Goal: Information Seeking & Learning: Find specific fact

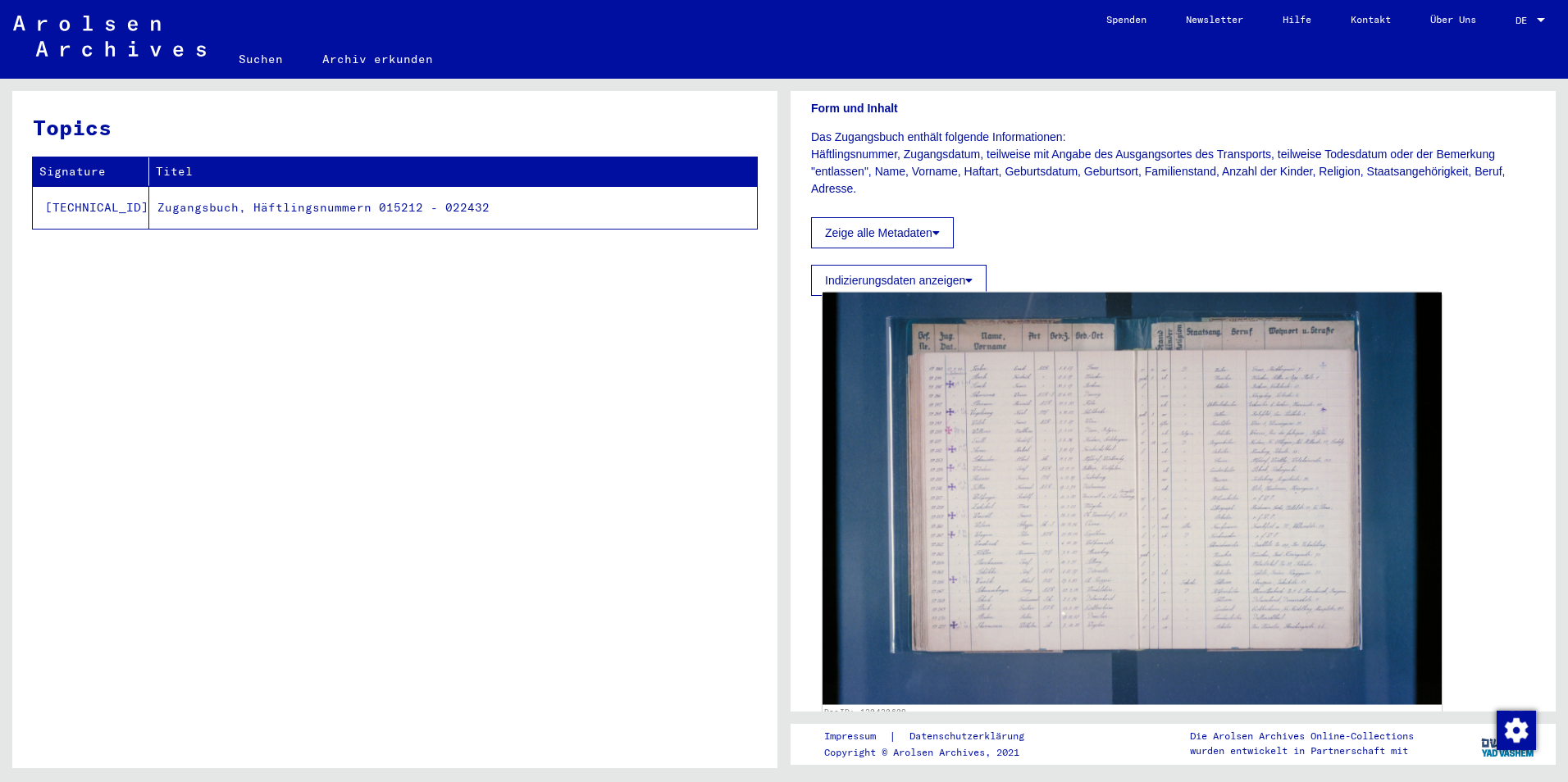
click at [1088, 474] on img at bounding box center [1132, 499] width 619 height 413
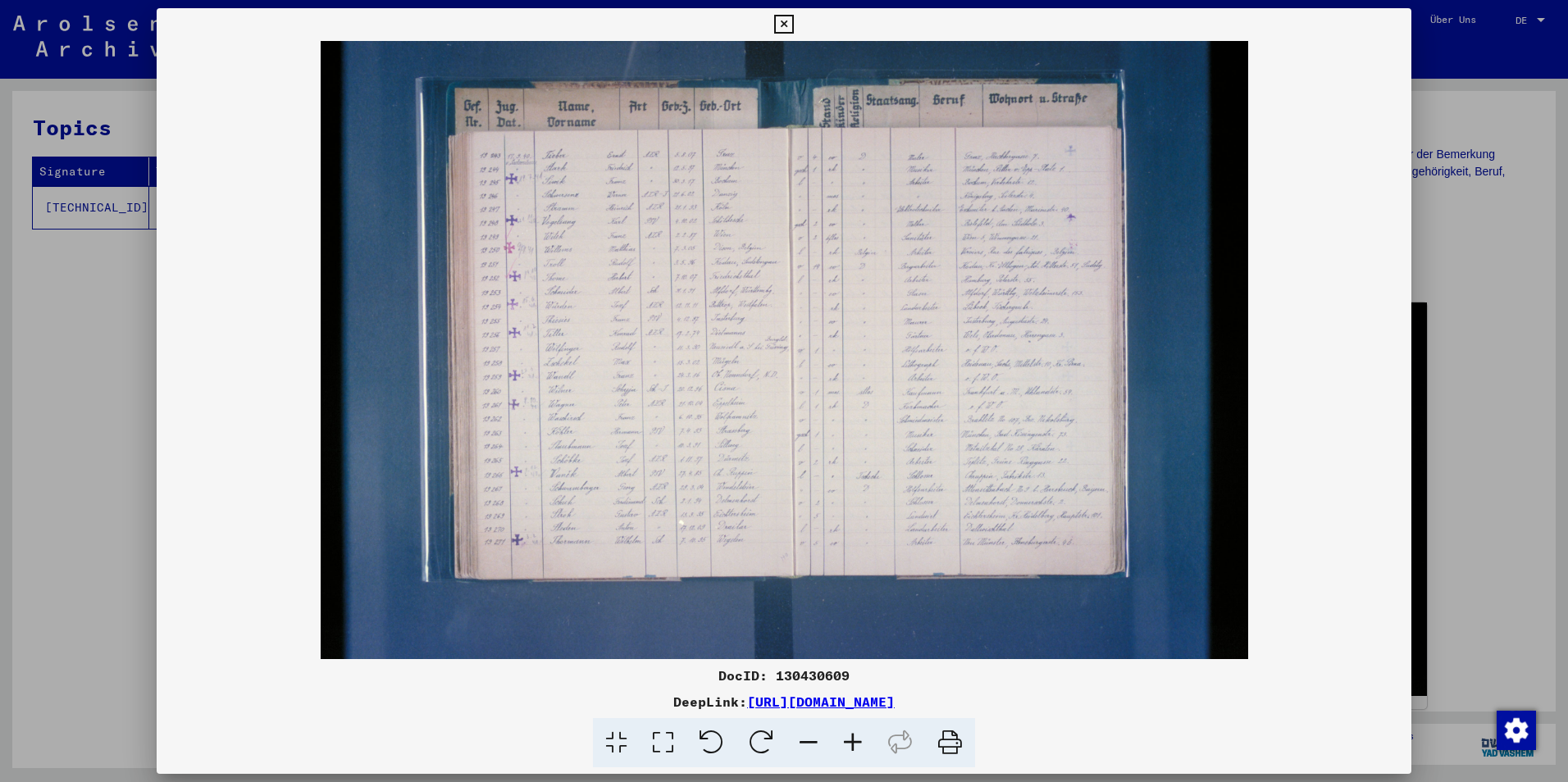
click at [676, 743] on icon at bounding box center [663, 743] width 47 height 50
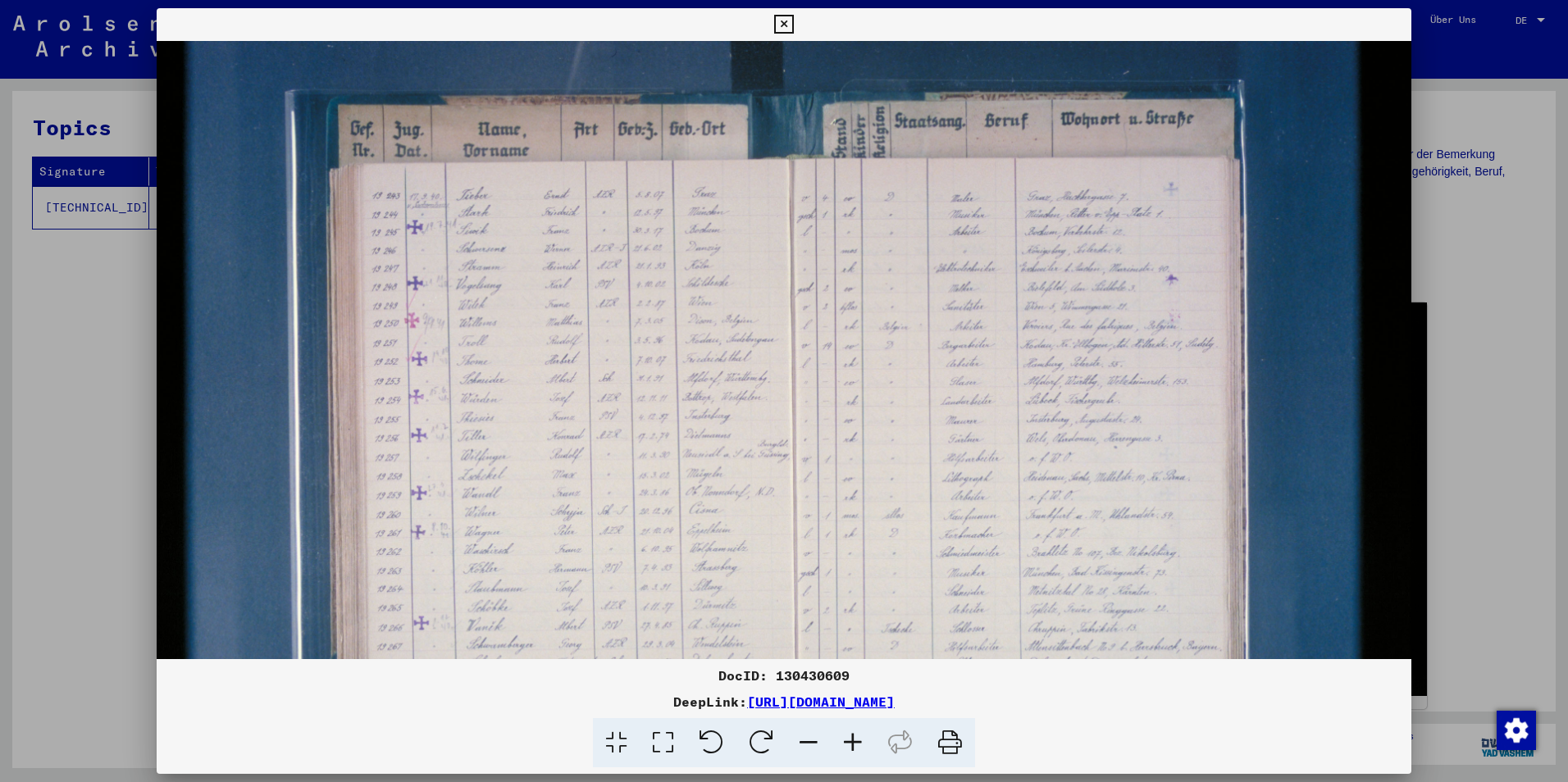
click at [847, 736] on icon at bounding box center [853, 743] width 44 height 50
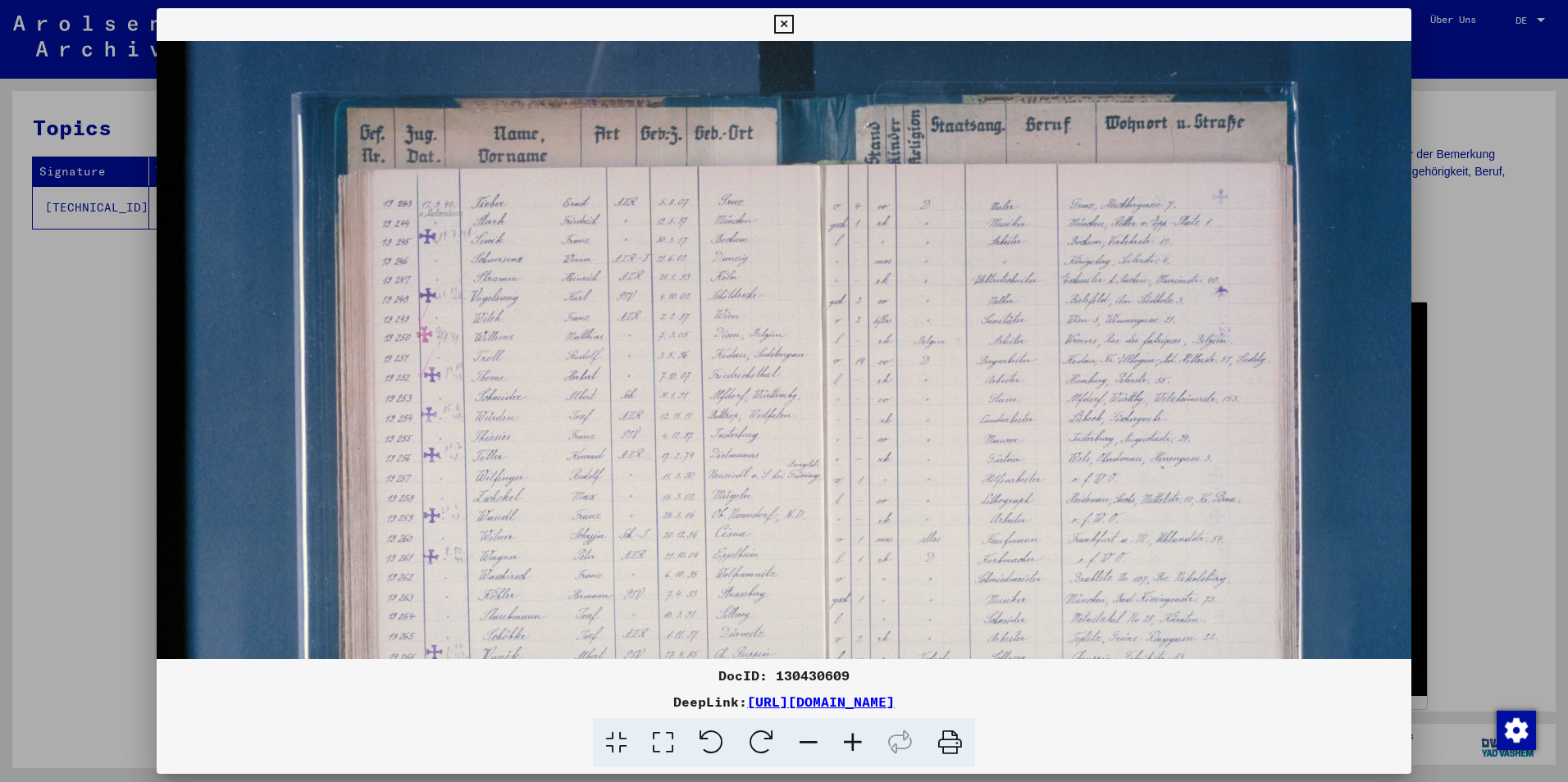
click at [847, 736] on icon at bounding box center [853, 743] width 44 height 50
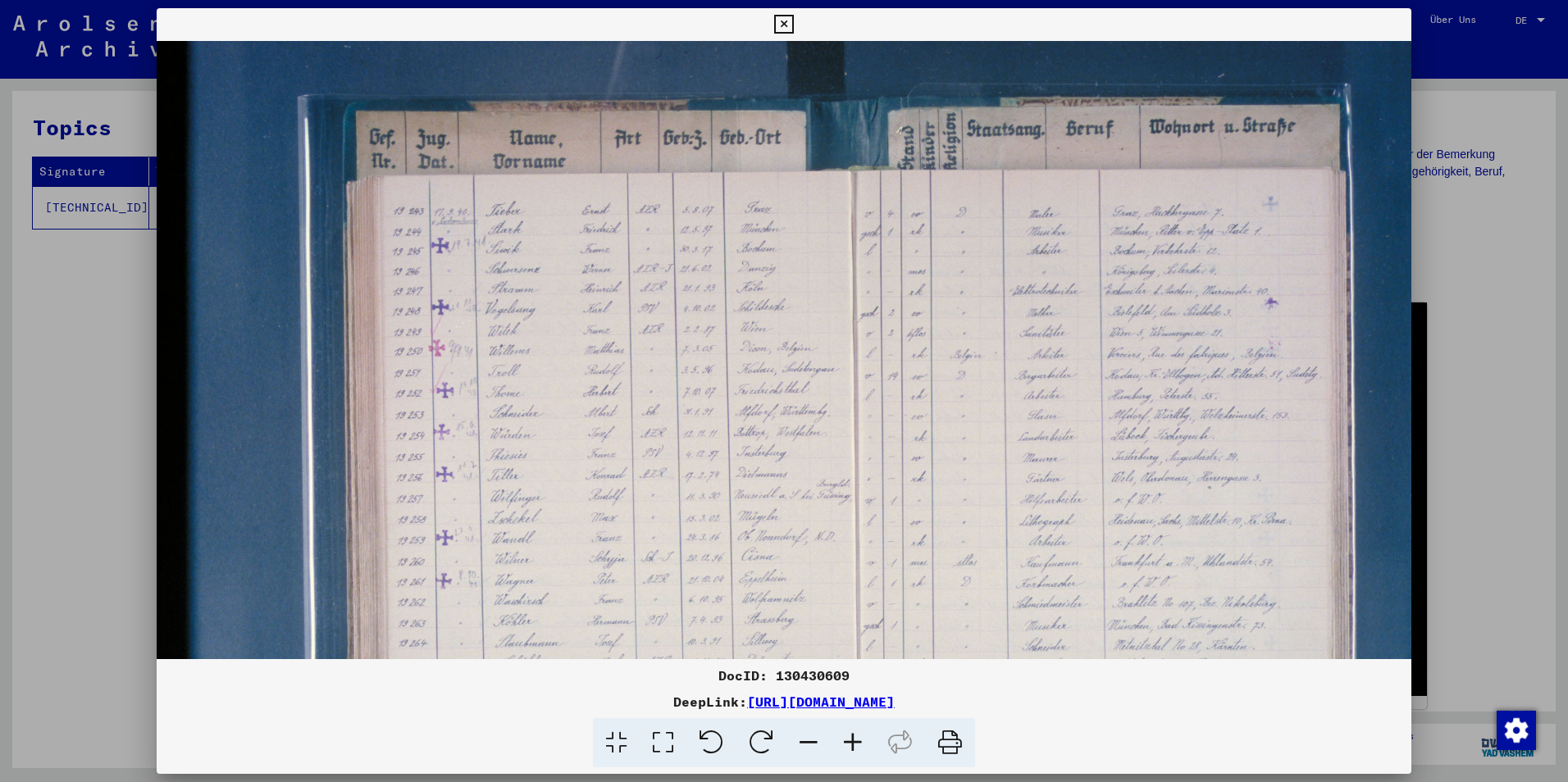
click at [852, 735] on icon at bounding box center [853, 743] width 44 height 50
click at [853, 736] on icon at bounding box center [853, 743] width 44 height 50
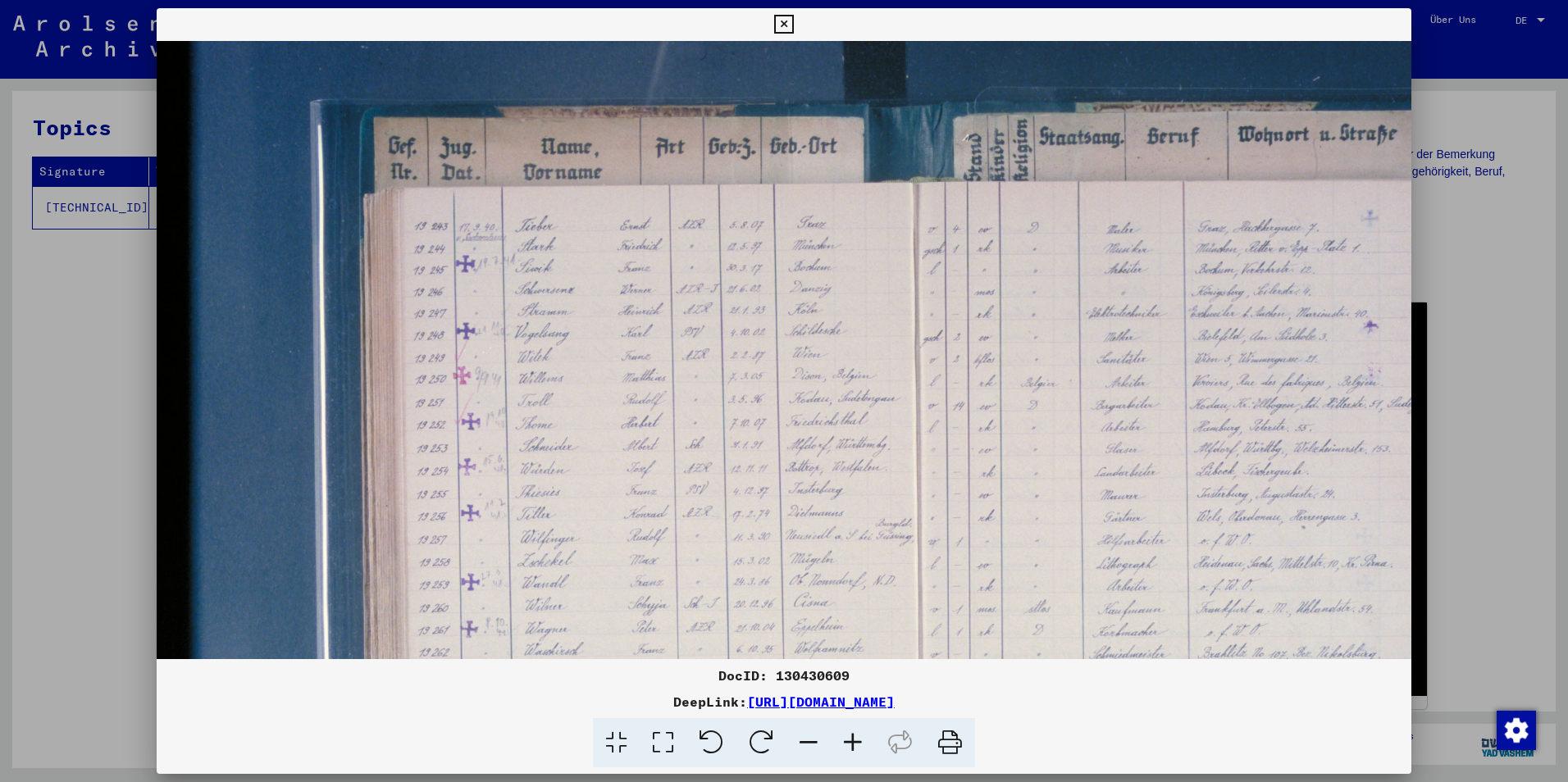
click at [853, 736] on icon at bounding box center [853, 743] width 44 height 50
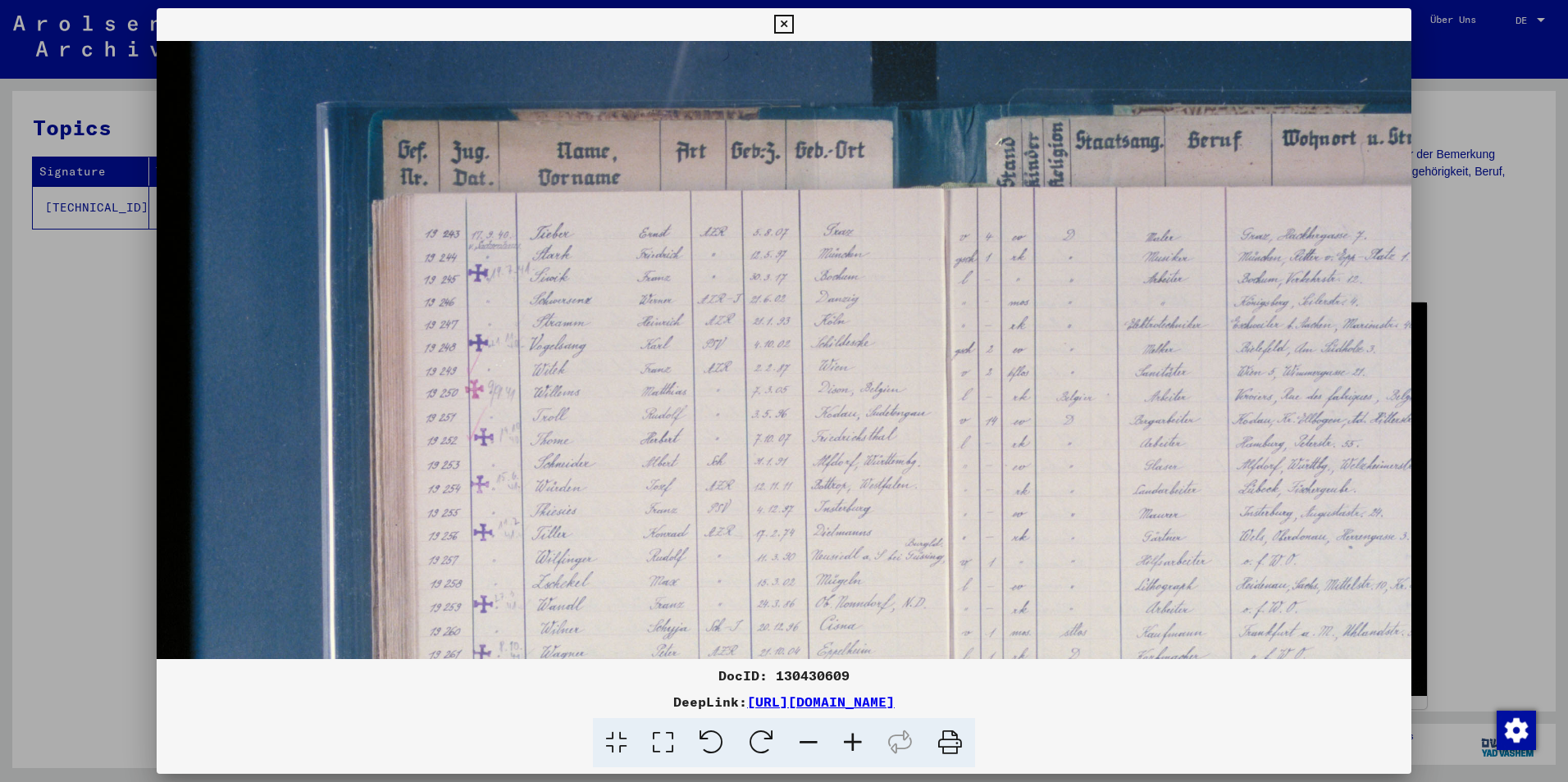
click at [855, 736] on icon at bounding box center [853, 743] width 44 height 50
click at [856, 736] on icon at bounding box center [853, 743] width 44 height 50
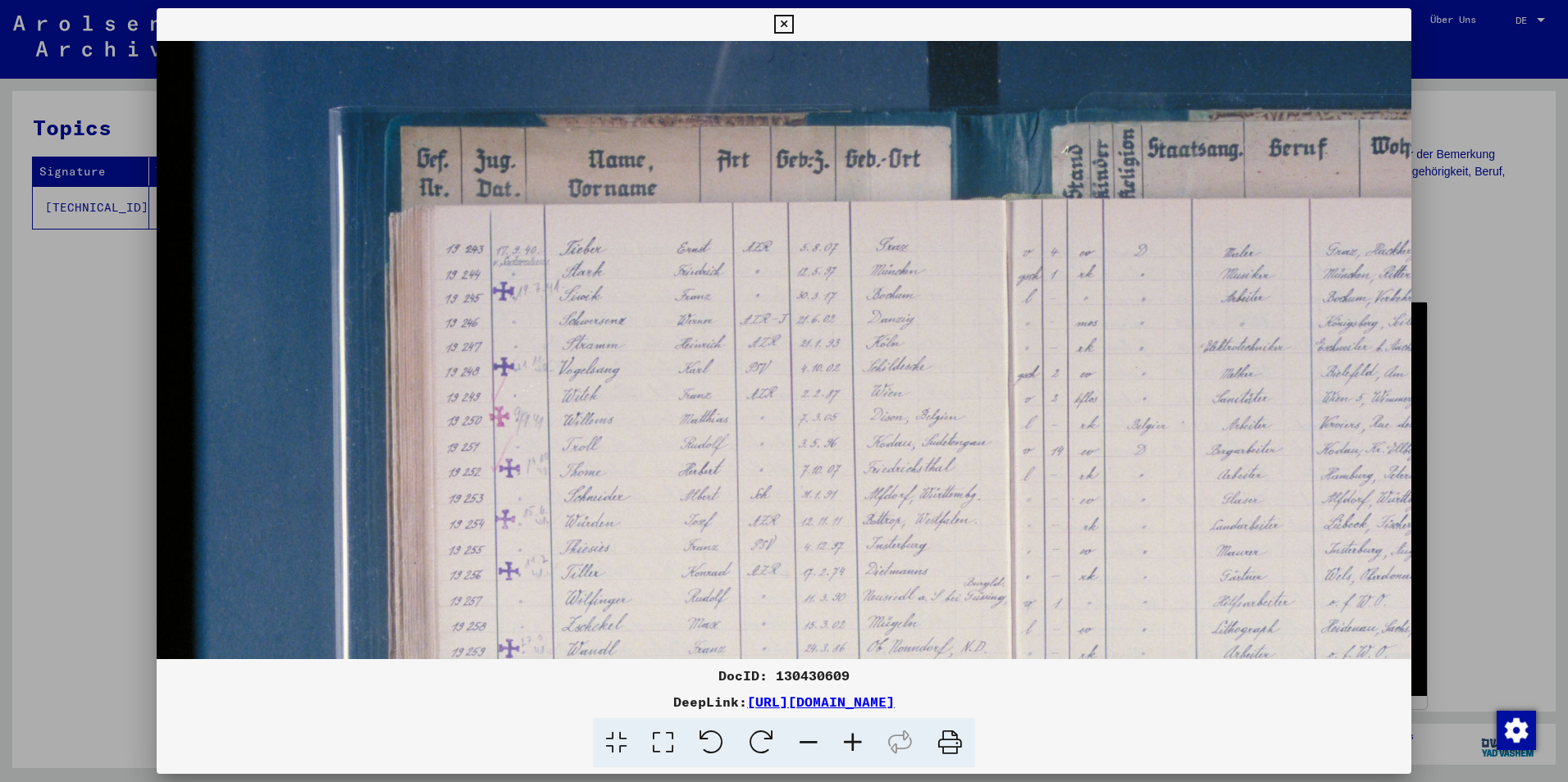
click at [856, 736] on icon at bounding box center [853, 743] width 44 height 50
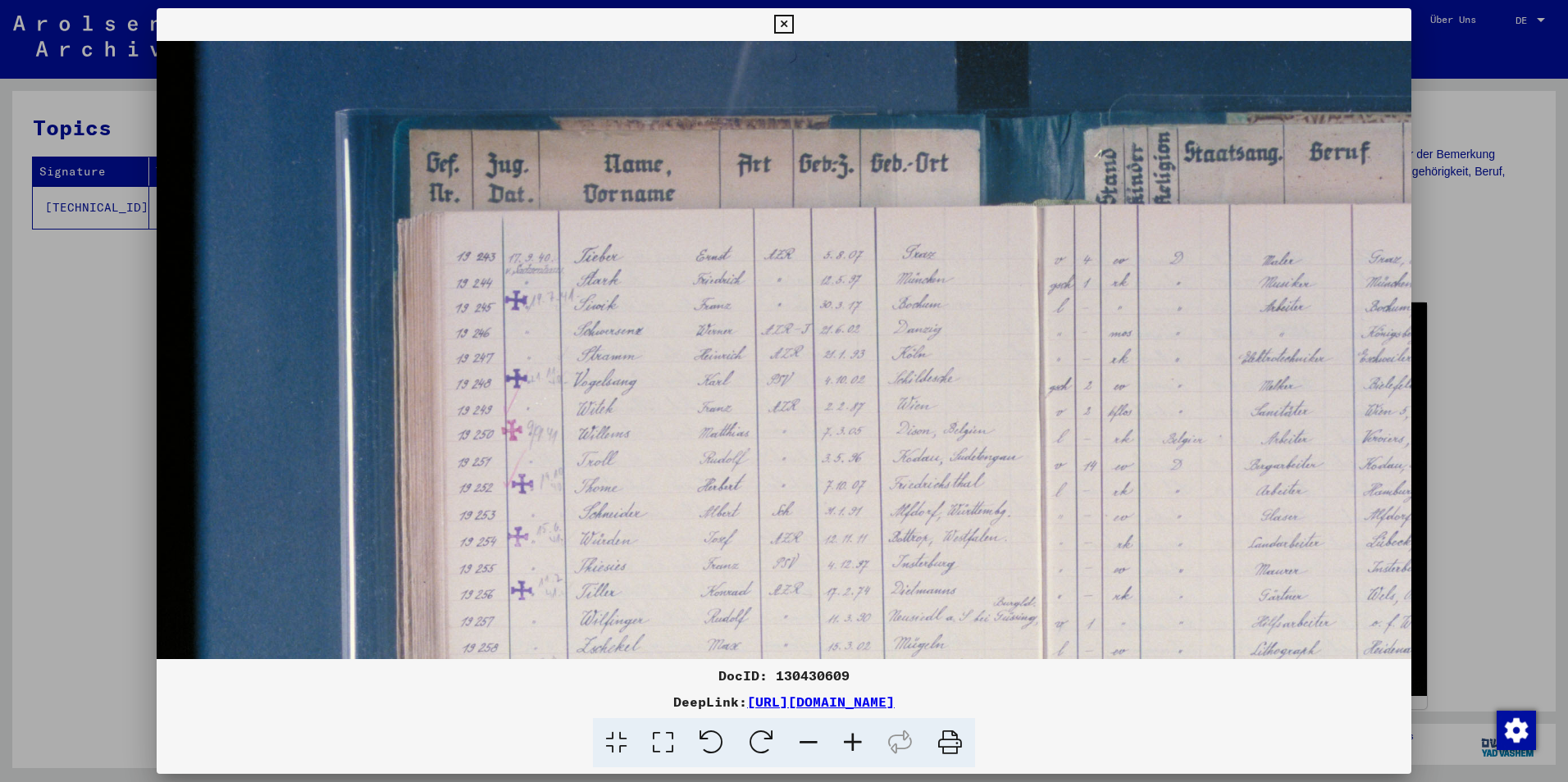
click at [856, 736] on icon at bounding box center [853, 743] width 44 height 50
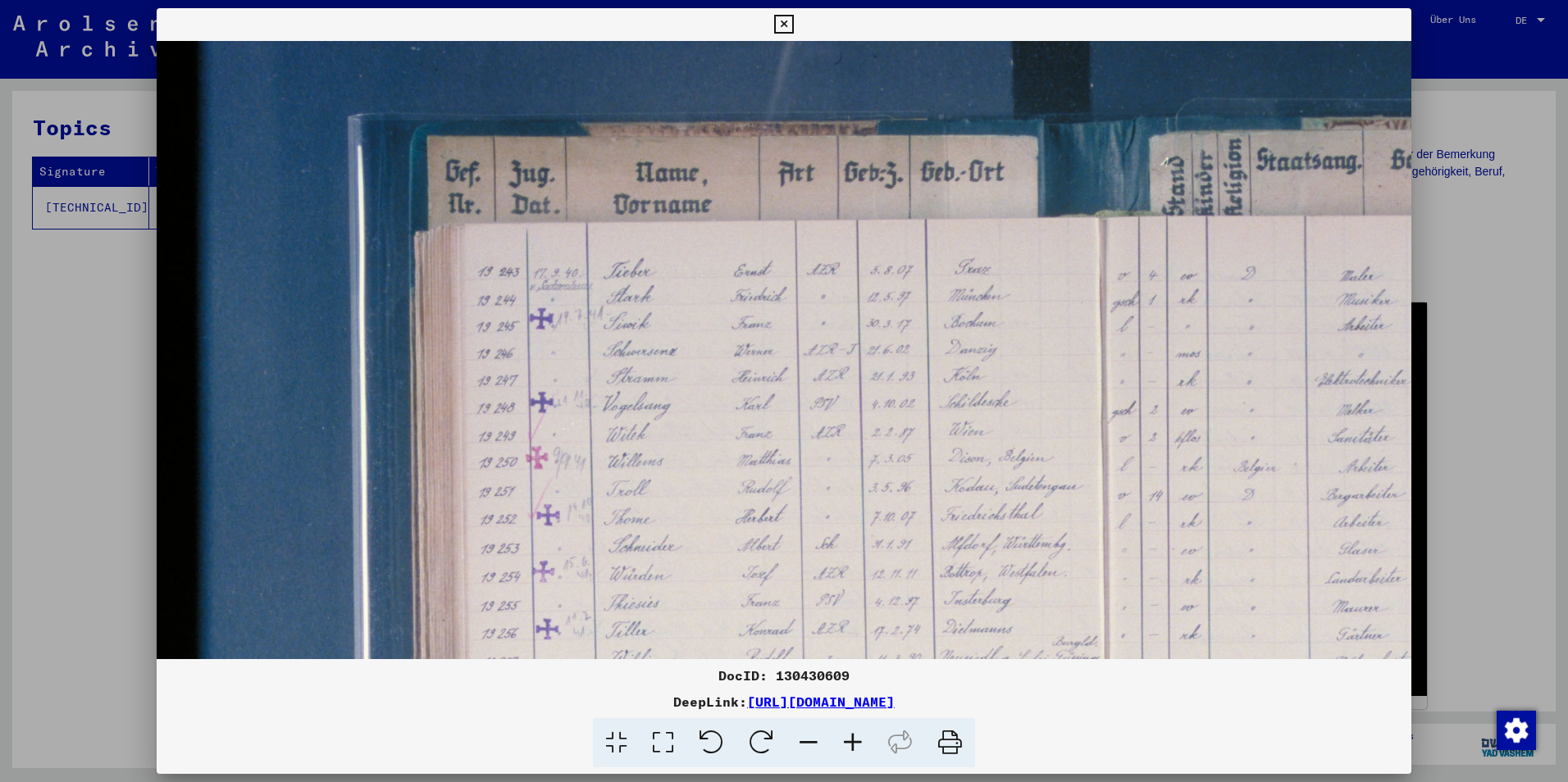
click at [856, 736] on icon at bounding box center [853, 743] width 44 height 50
click at [856, 740] on icon at bounding box center [853, 743] width 44 height 50
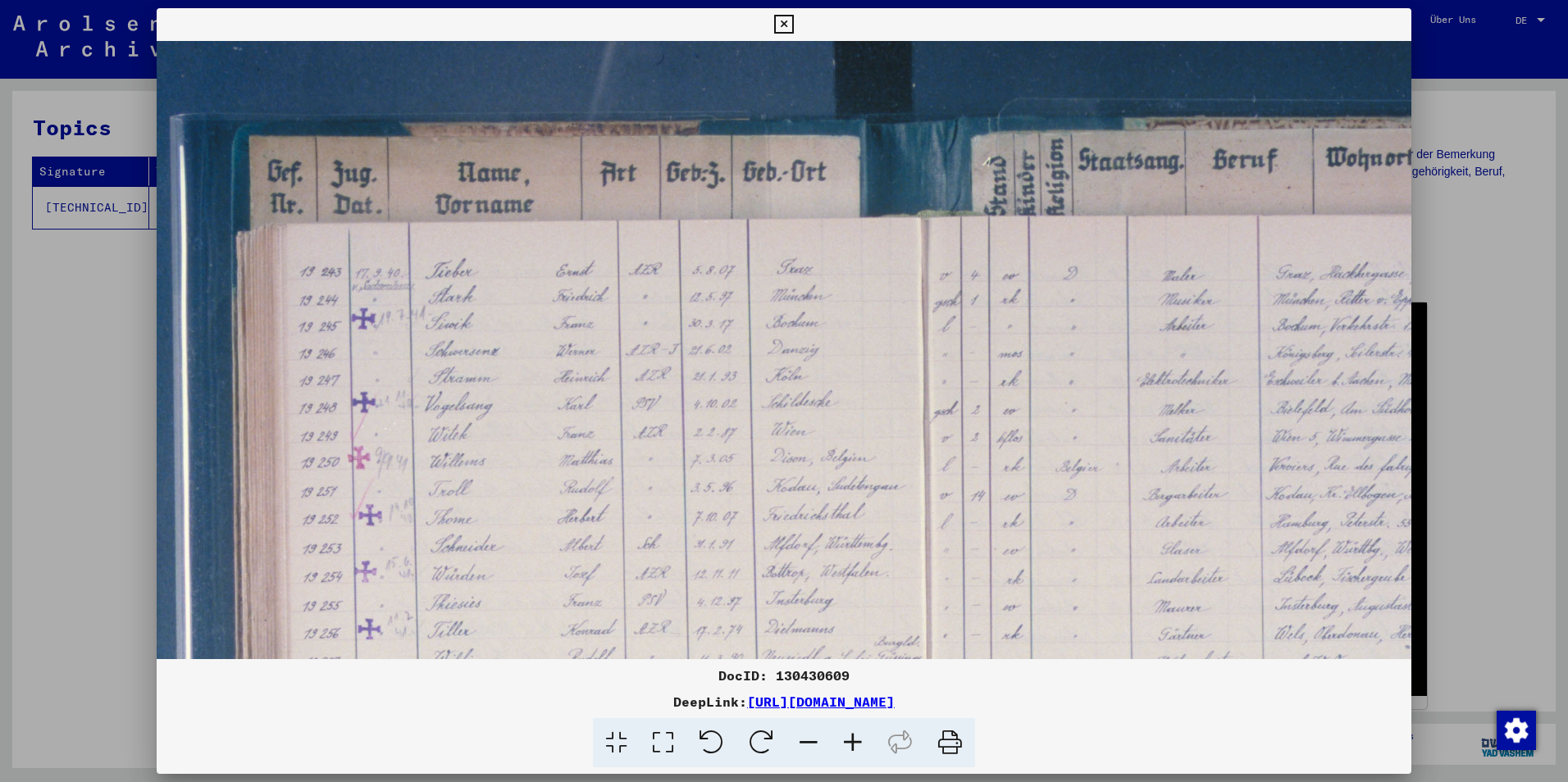
scroll to position [0, 179]
drag, startPoint x: 774, startPoint y: 301, endPoint x: 595, endPoint y: 319, distance: 179.9
click at [595, 319] on img at bounding box center [913, 664] width 1870 height 1247
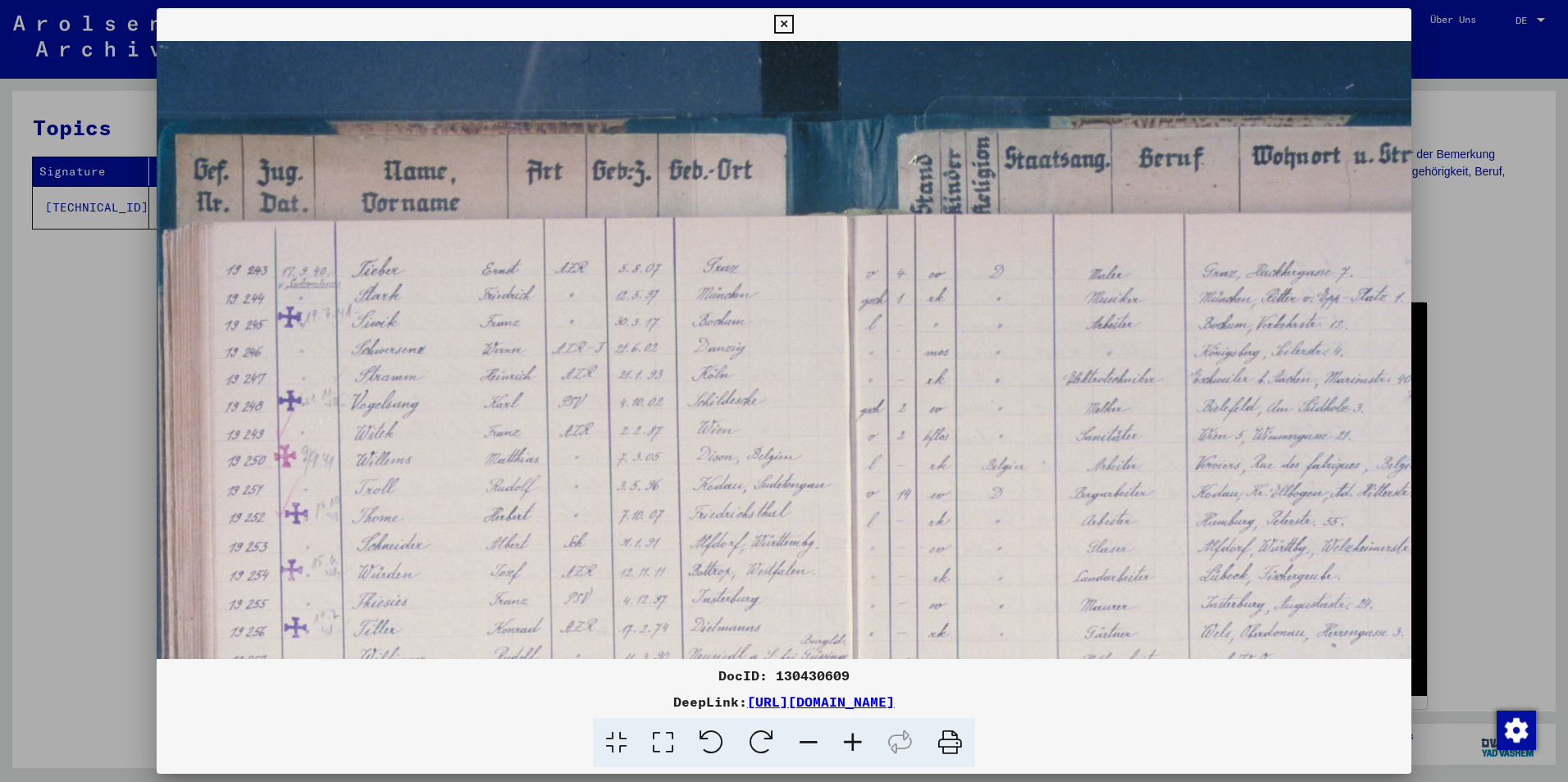
scroll to position [3, 254]
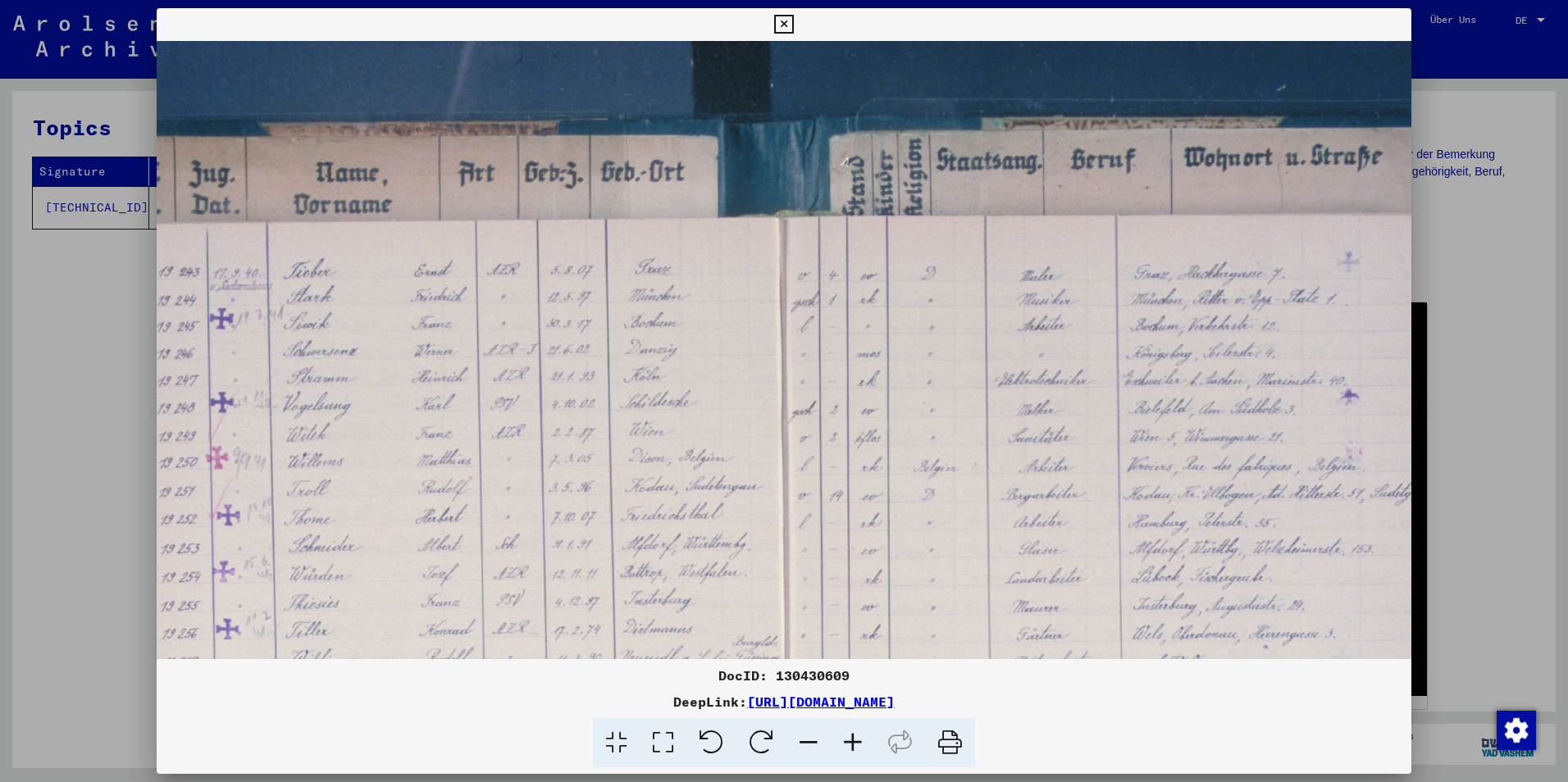
drag, startPoint x: 667, startPoint y: 314, endPoint x: 530, endPoint y: 362, distance: 145.2
click at [524, 363] on img at bounding box center [771, 664] width 1870 height 1247
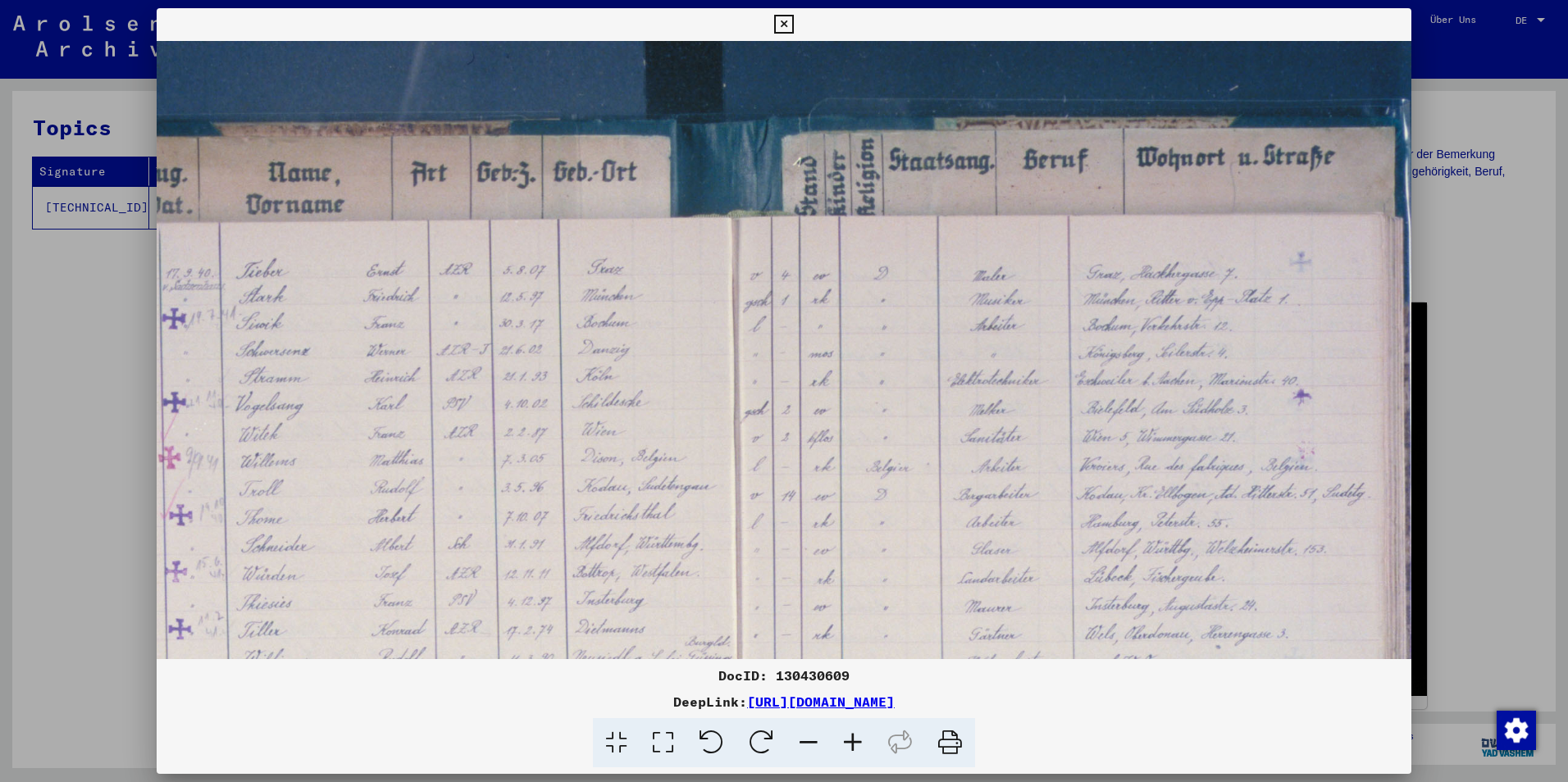
scroll to position [0, 367]
drag, startPoint x: 1110, startPoint y: 370, endPoint x: 1067, endPoint y: 393, distance: 48.8
click at [1067, 393] on img at bounding box center [725, 664] width 1870 height 1247
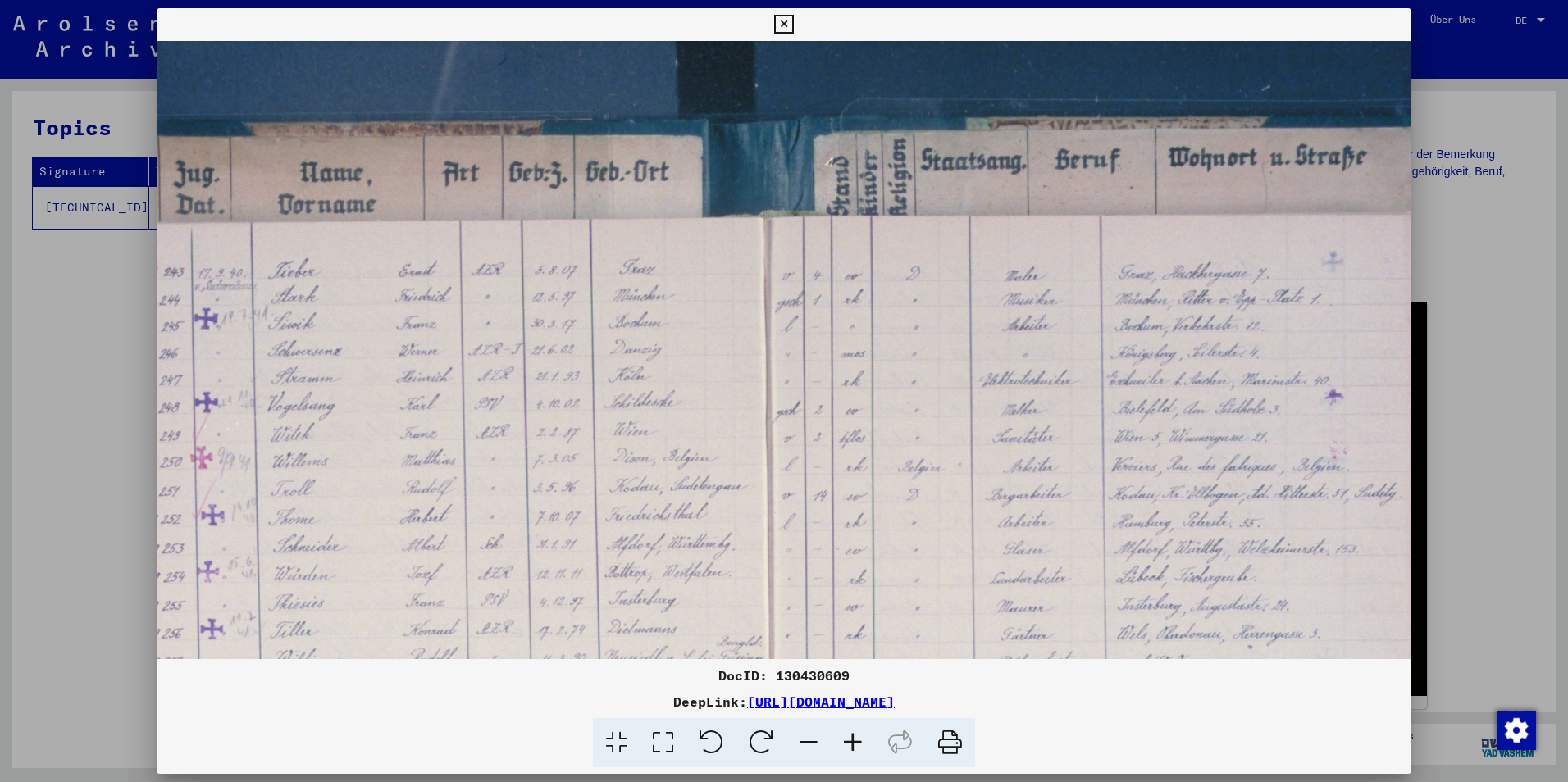
scroll to position [0, 312]
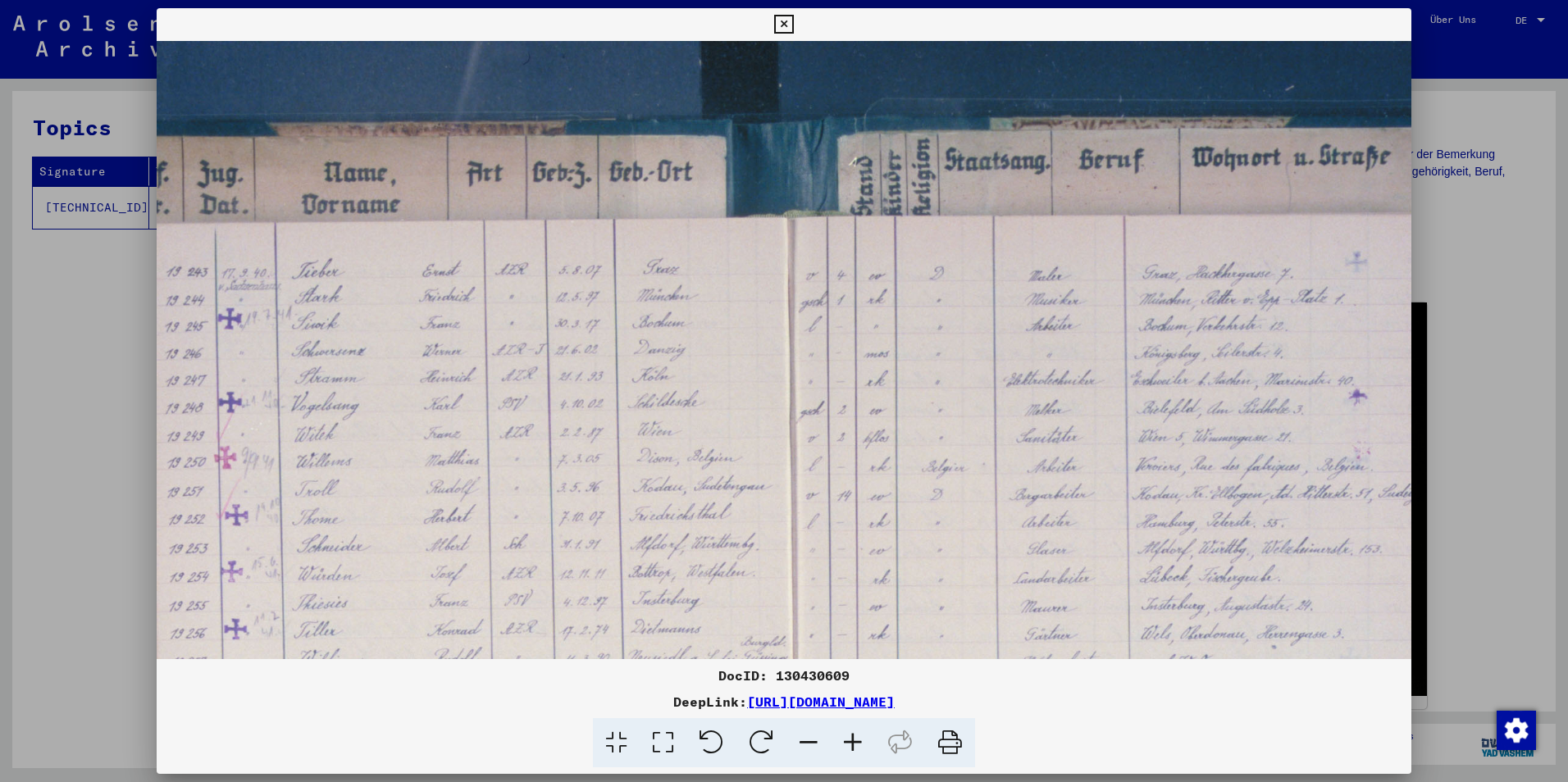
drag, startPoint x: 802, startPoint y: 313, endPoint x: 858, endPoint y: 335, distance: 60.2
click at [858, 335] on img at bounding box center [779, 664] width 1870 height 1247
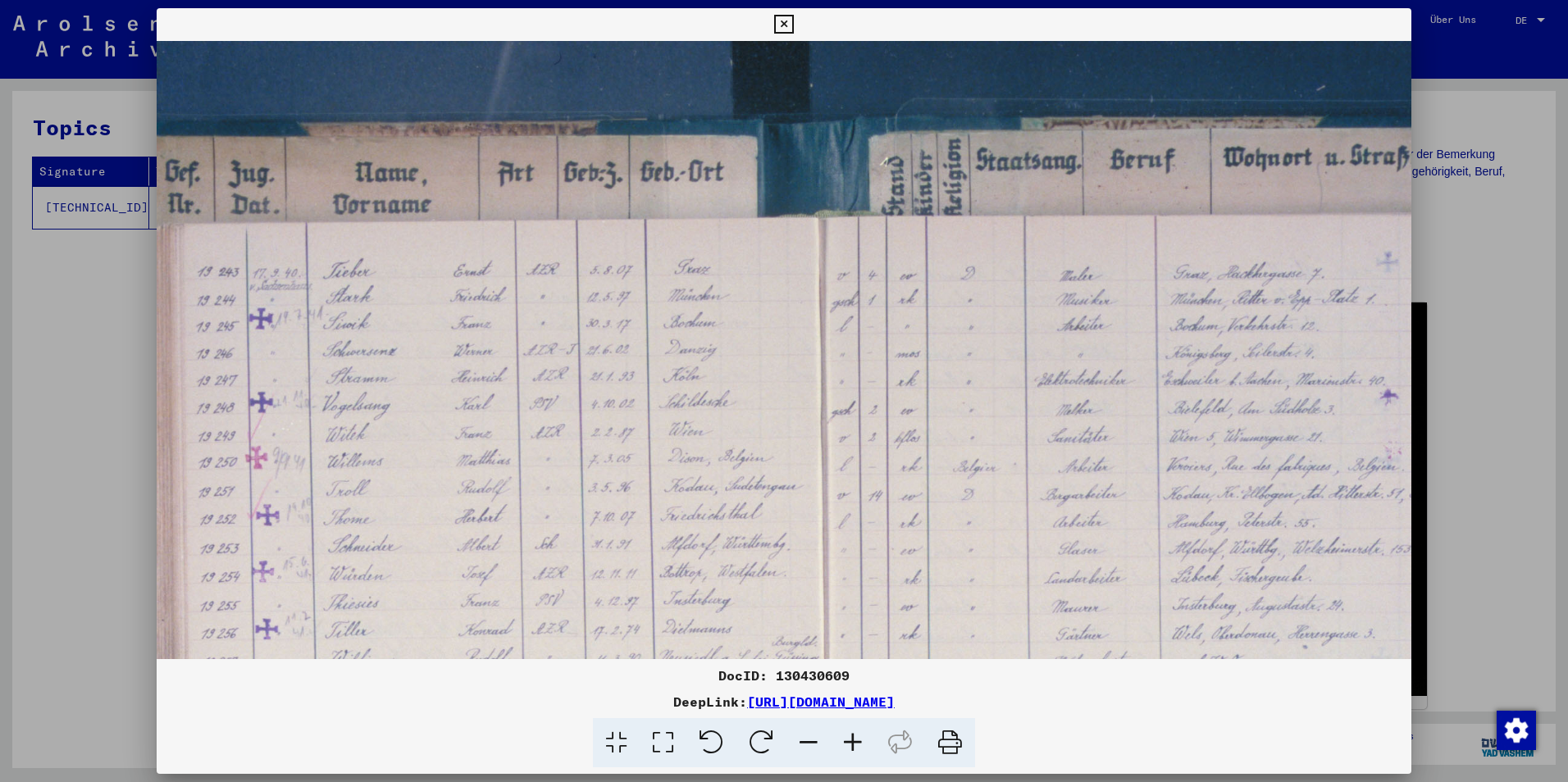
drag, startPoint x: 532, startPoint y: 311, endPoint x: 564, endPoint y: 332, distance: 38.3
click at [564, 332] on img at bounding box center [811, 664] width 1870 height 1247
click at [861, 663] on div "DocID: 130430609 DeepLink: [URL][DOMAIN_NAME]" at bounding box center [783, 388] width 1255 height 760
drag, startPoint x: 861, startPoint y: 663, endPoint x: 692, endPoint y: 660, distance: 169.0
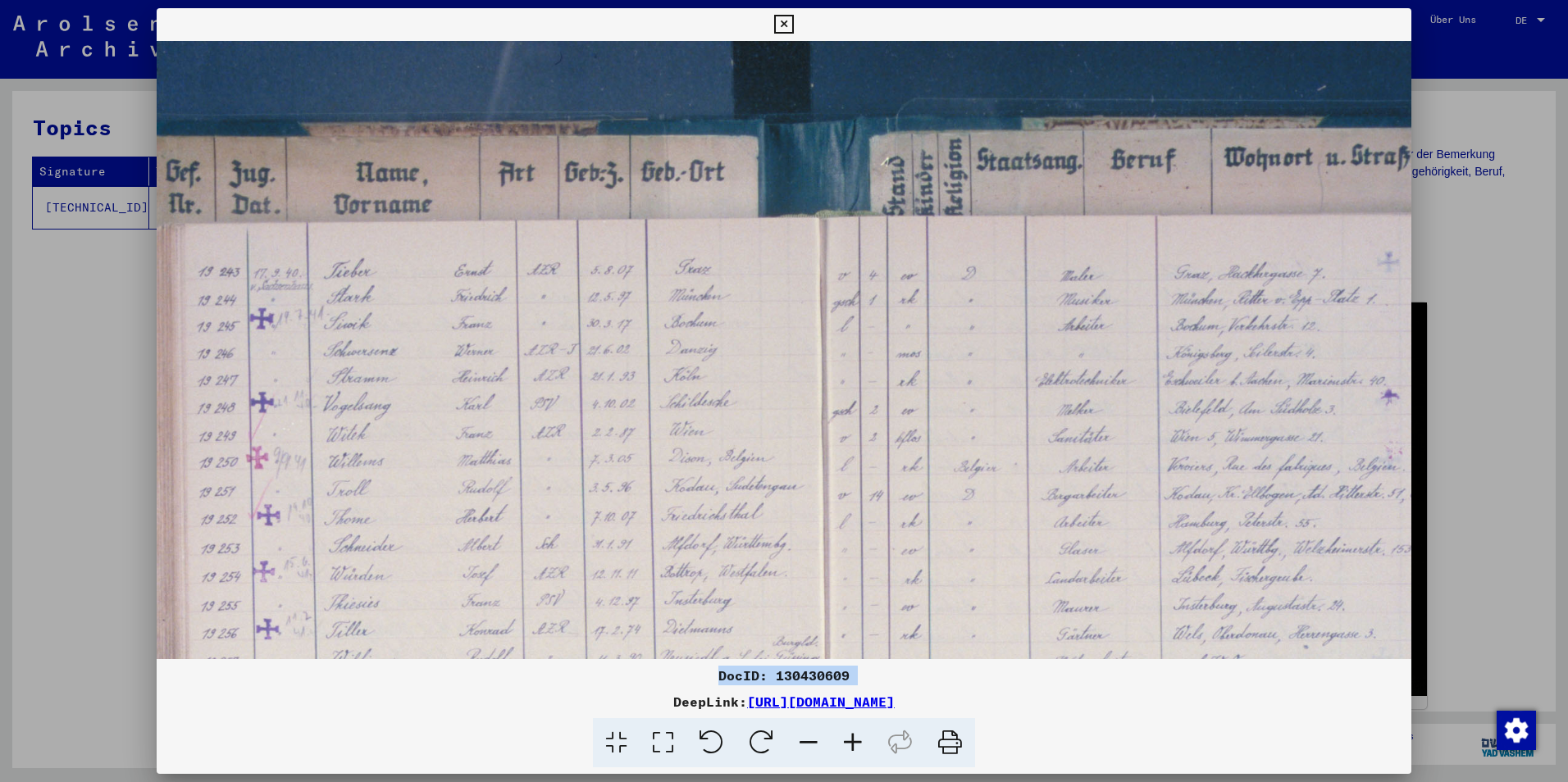
click at [692, 660] on div "DocID: 130430609 DeepLink: [URL][DOMAIN_NAME]" at bounding box center [783, 388] width 1255 height 760
copy div "DocID: 130430609"
click at [959, 742] on icon at bounding box center [950, 743] width 50 height 50
